Goal: Task Accomplishment & Management: Manage account settings

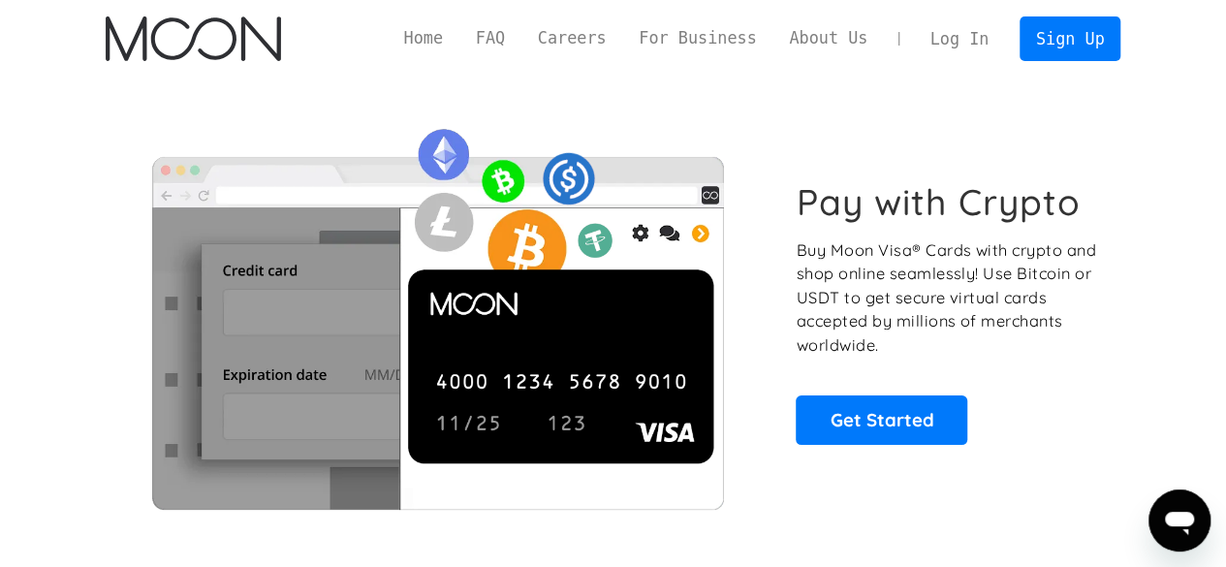
click at [986, 32] on link "Log In" at bounding box center [959, 38] width 91 height 43
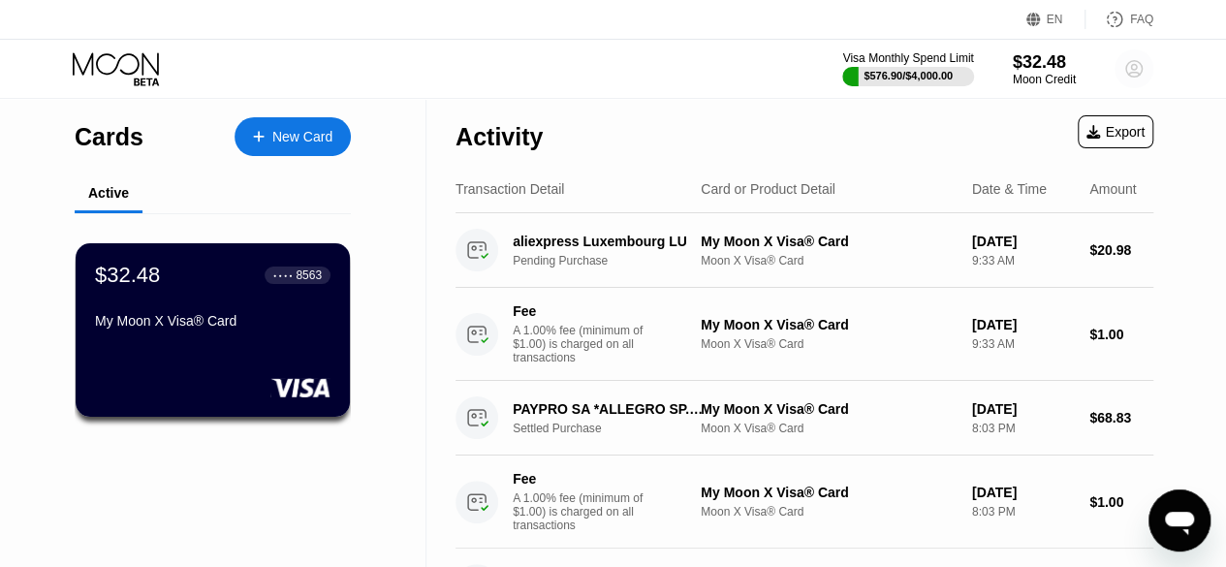
click at [1139, 59] on circle at bounding box center [1133, 68] width 39 height 39
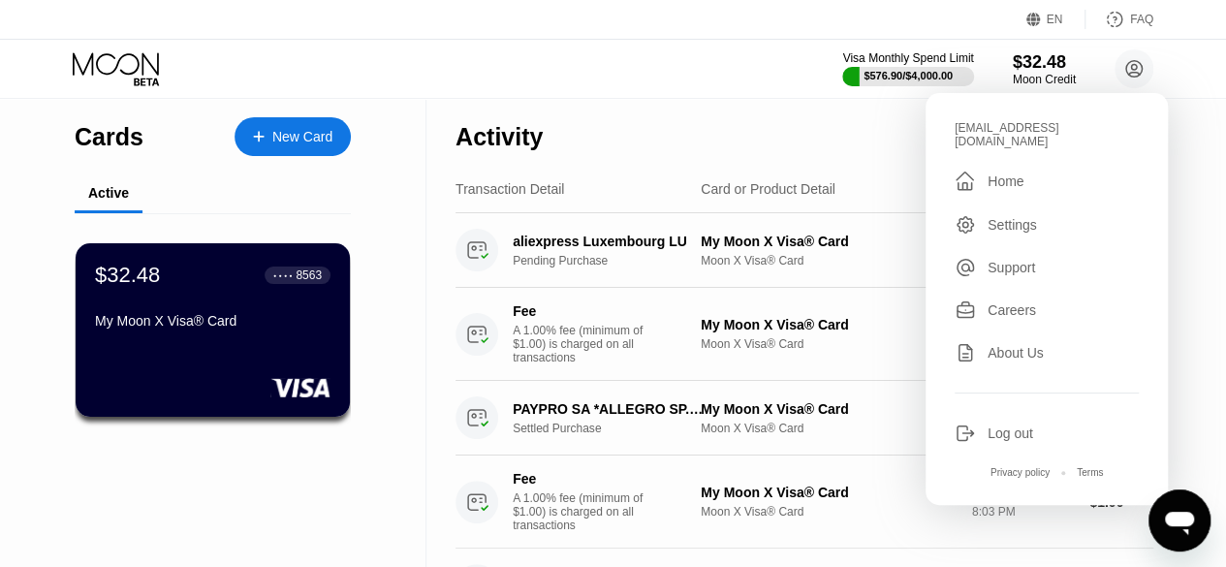
click at [986, 425] on div "Log out" at bounding box center [1046, 432] width 184 height 21
